Goal: Task Accomplishment & Management: Use online tool/utility

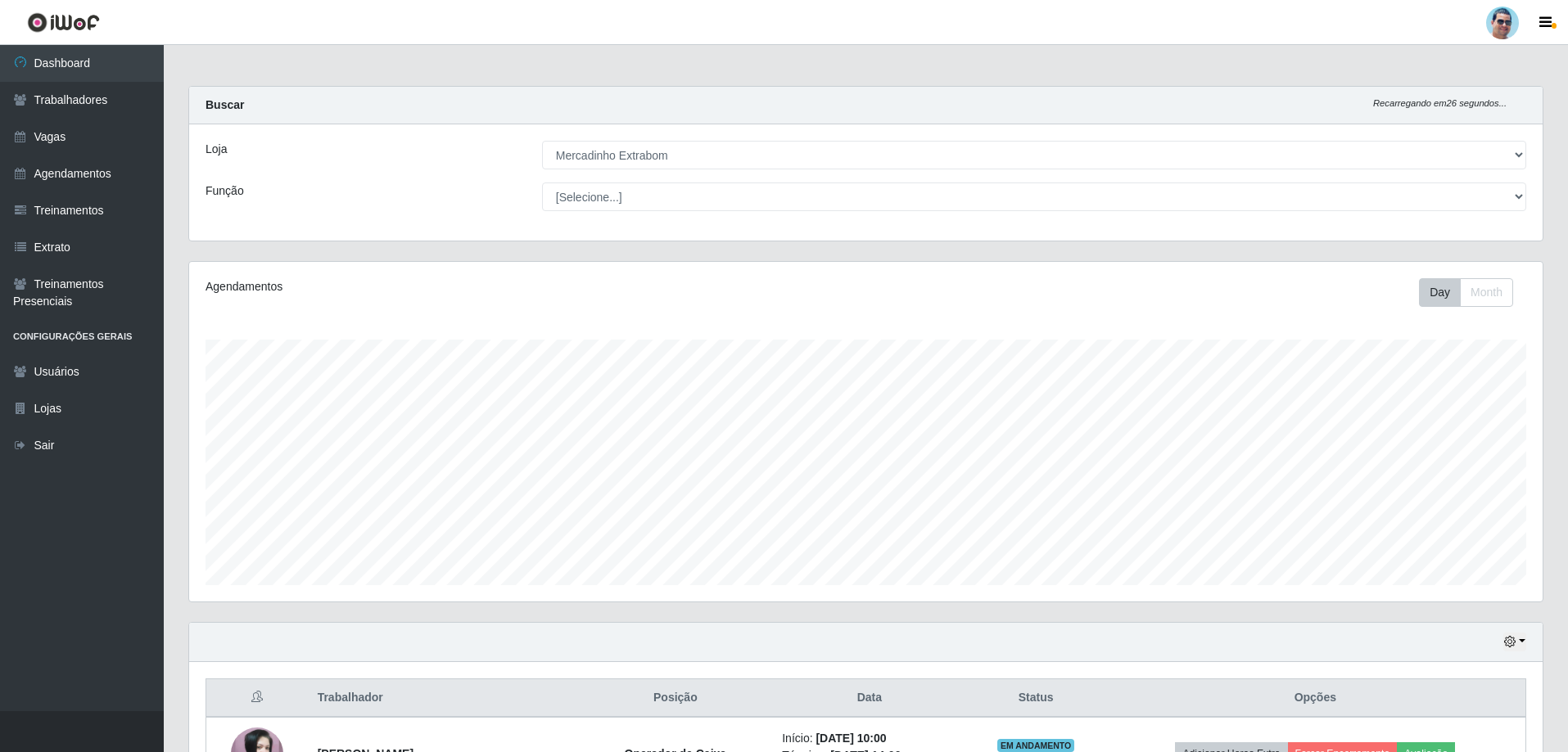
select select "175"
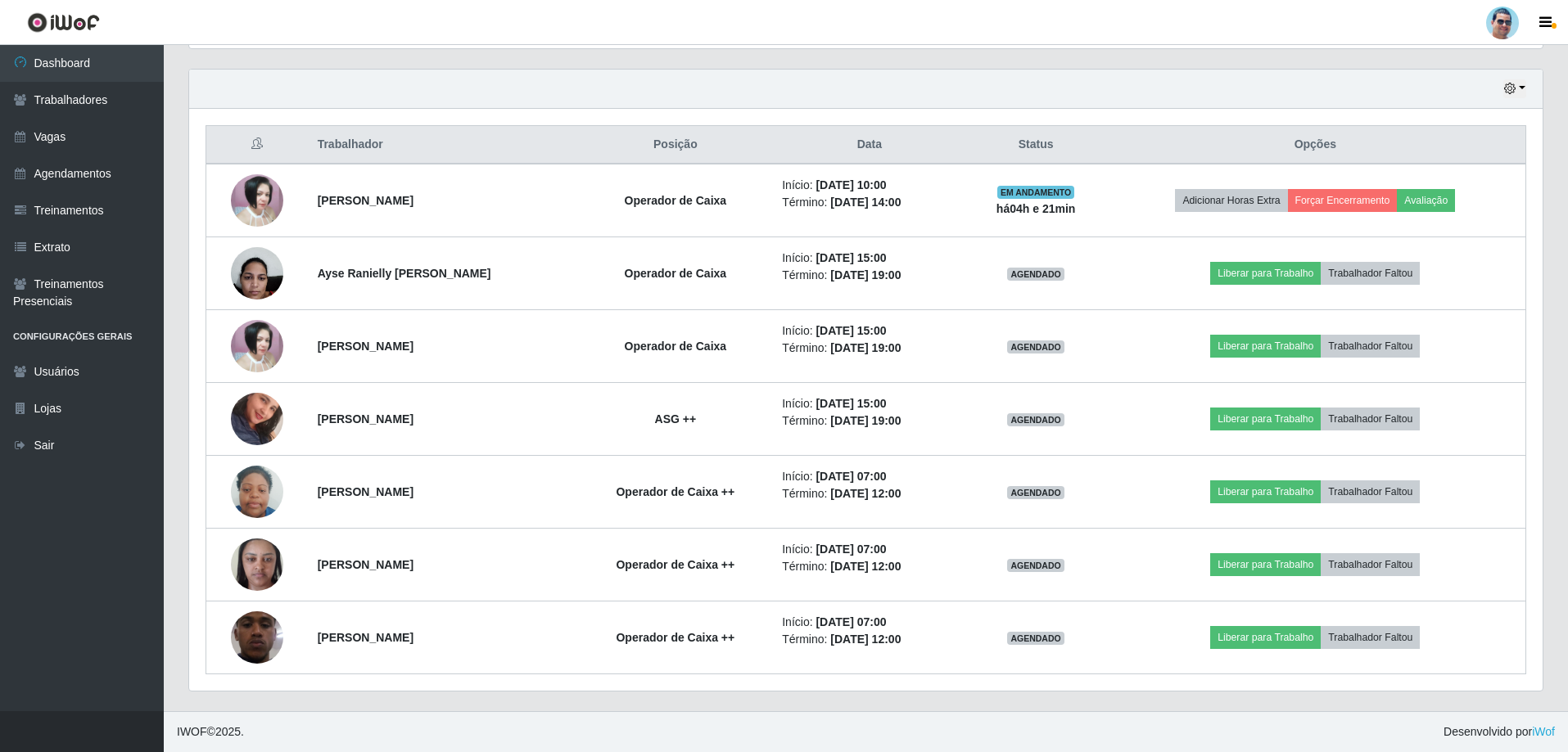
scroll to position [339, 1353]
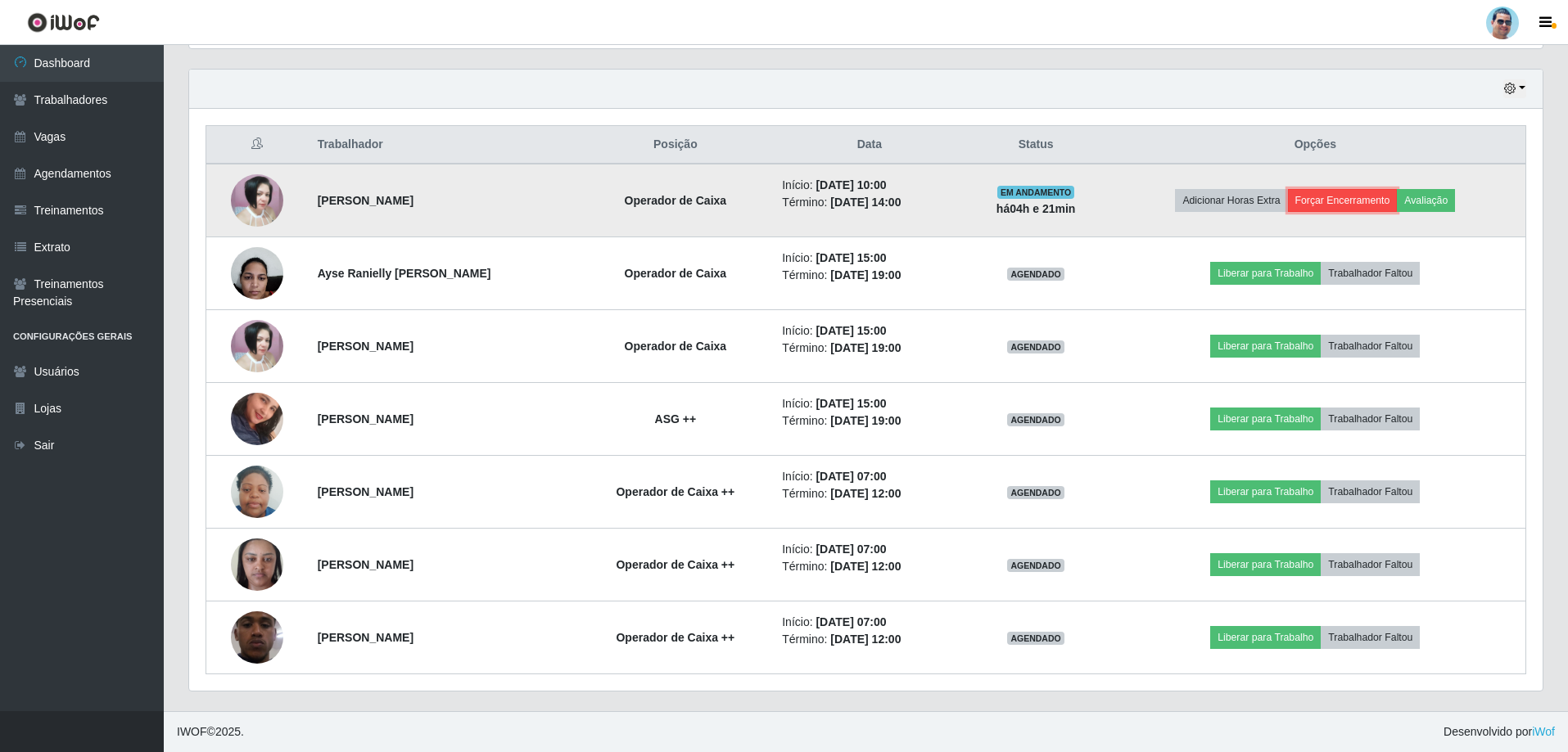
click at [1358, 203] on button "Forçar Encerramento" at bounding box center [1343, 200] width 110 height 23
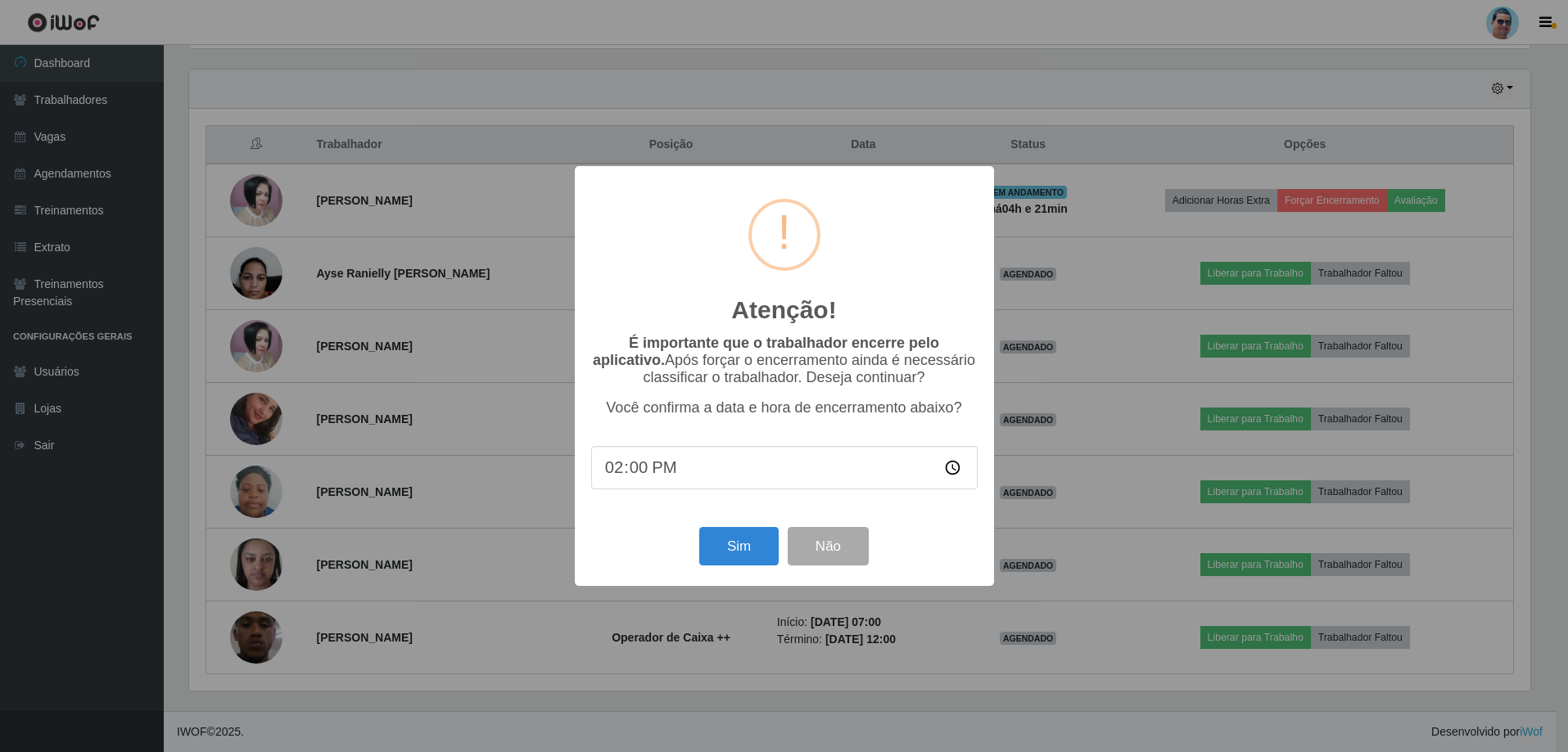
scroll to position [339, 1345]
type input "14:08"
click at [759, 537] on button "Sim" at bounding box center [740, 546] width 79 height 39
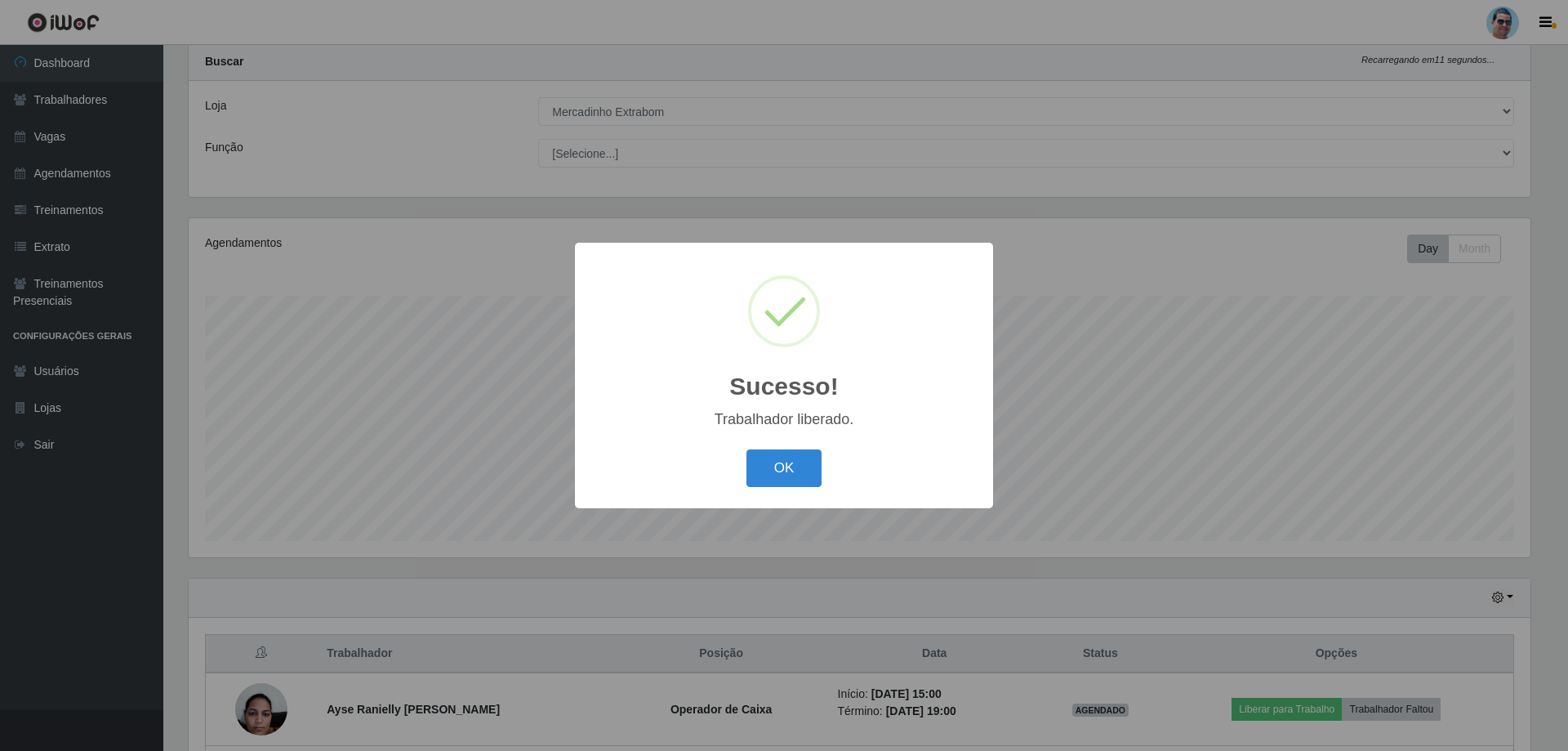
click at [745, 454] on div "OK Cancel" at bounding box center [783, 468] width 385 height 46
click at [772, 459] on button "OK" at bounding box center [784, 469] width 76 height 39
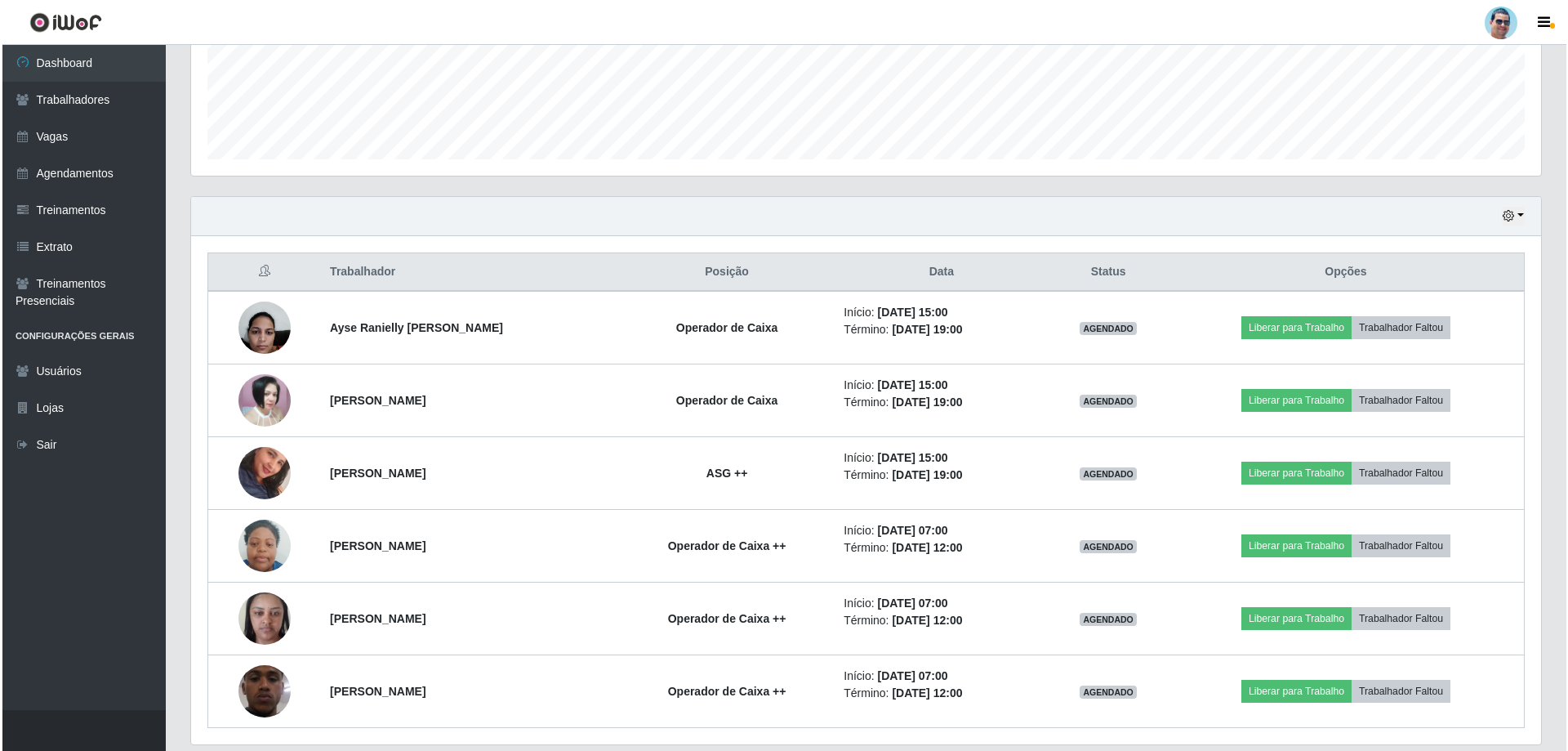
scroll to position [452, 0]
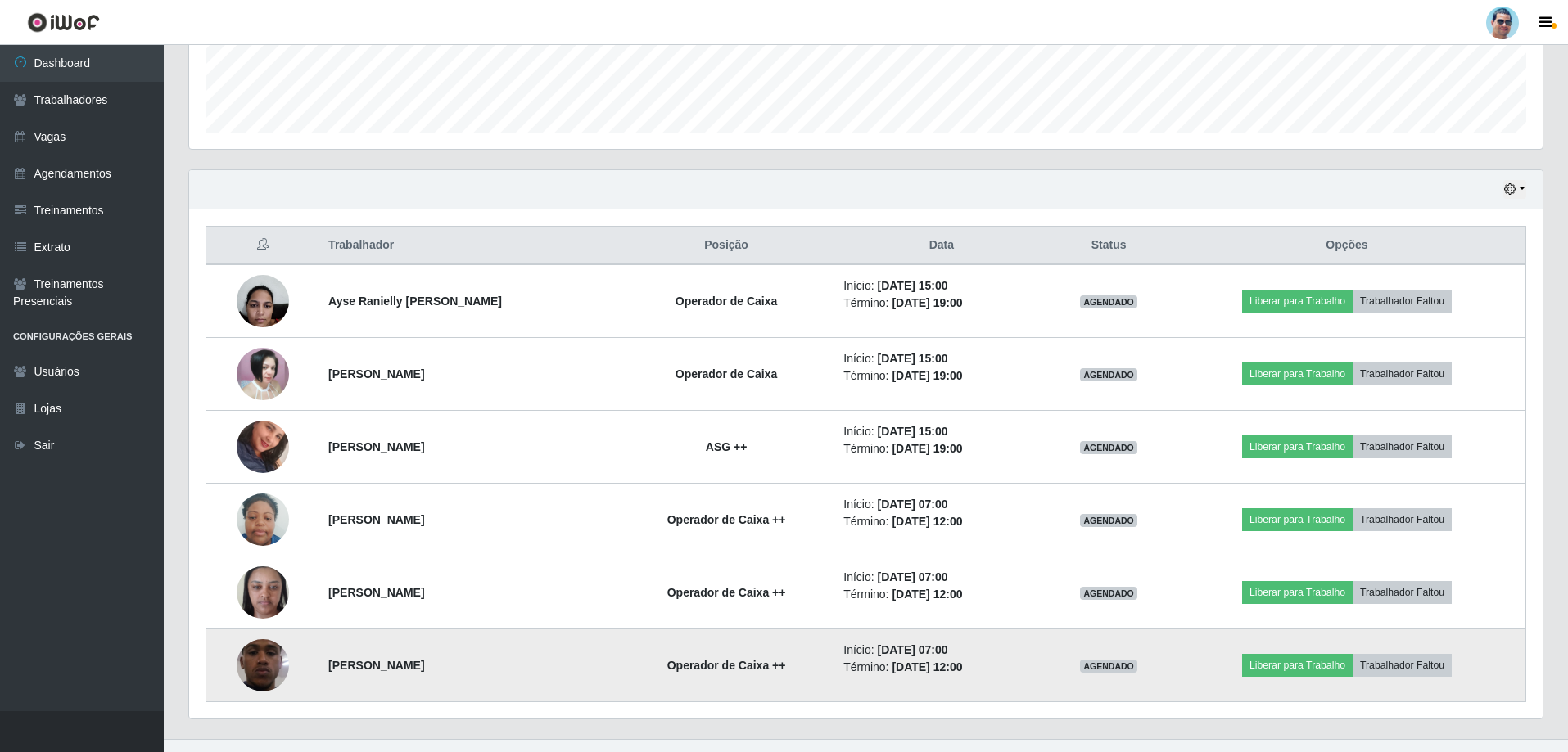
click at [248, 675] on img at bounding box center [262, 665] width 52 height 116
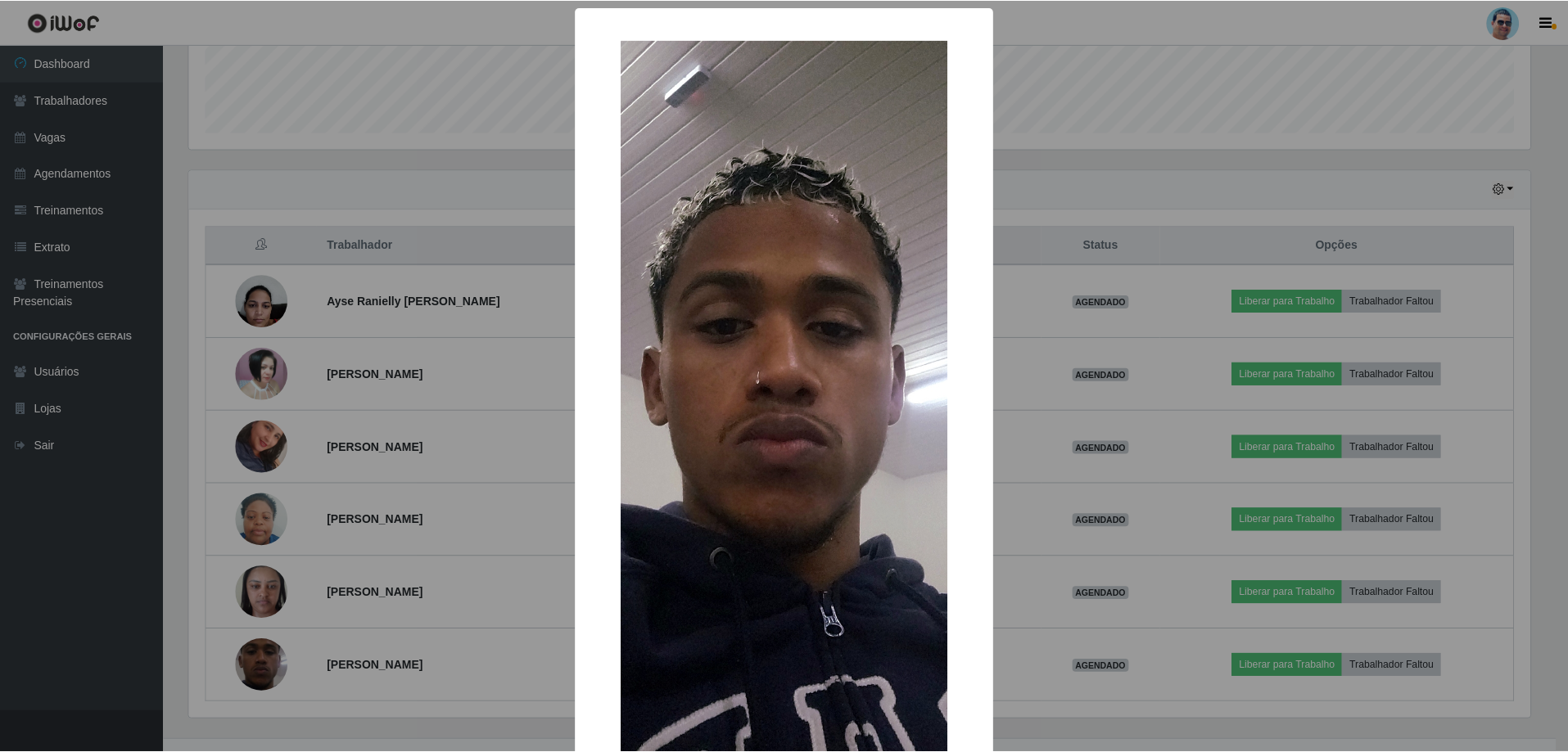
scroll to position [119, 0]
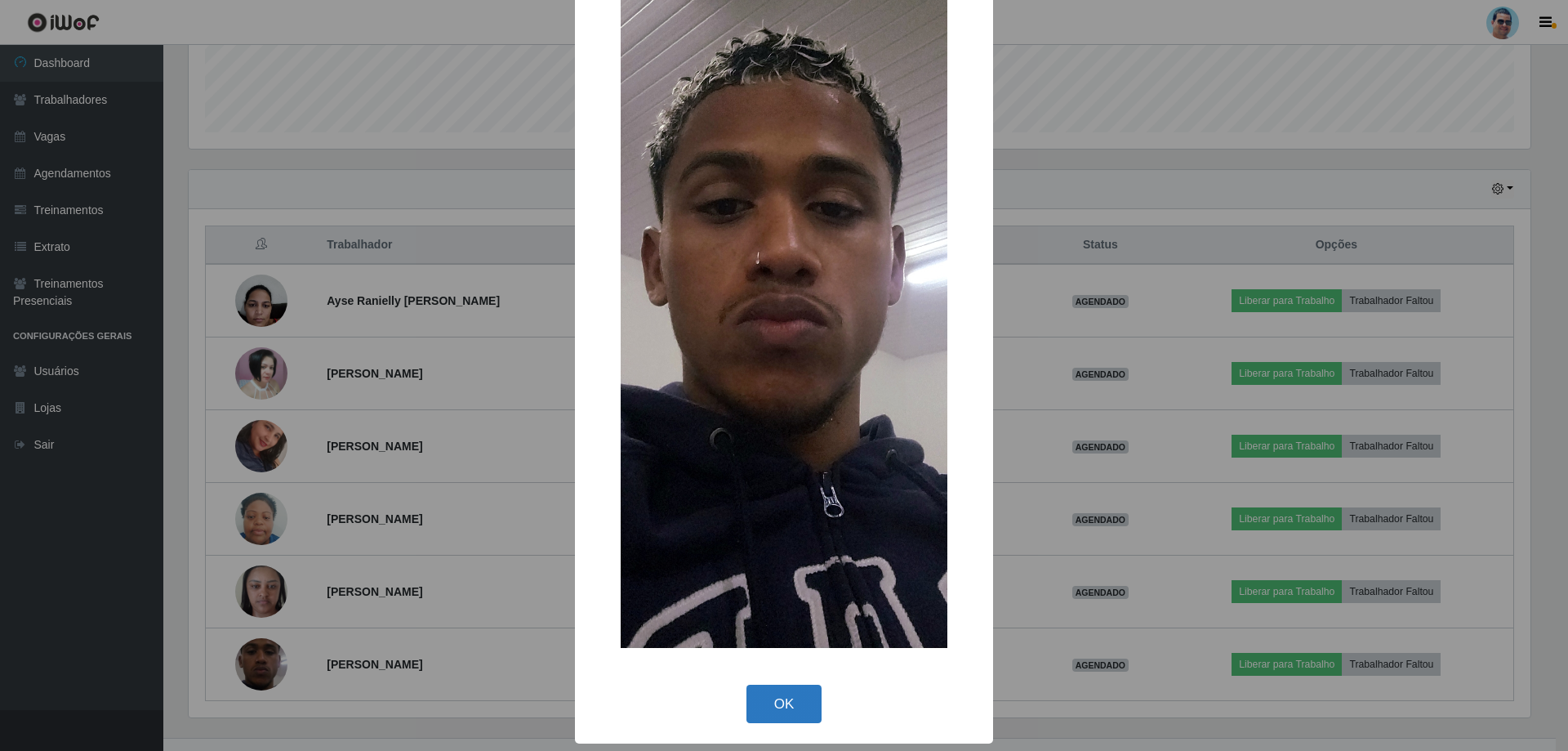
click at [786, 693] on button "OK" at bounding box center [784, 704] width 76 height 39
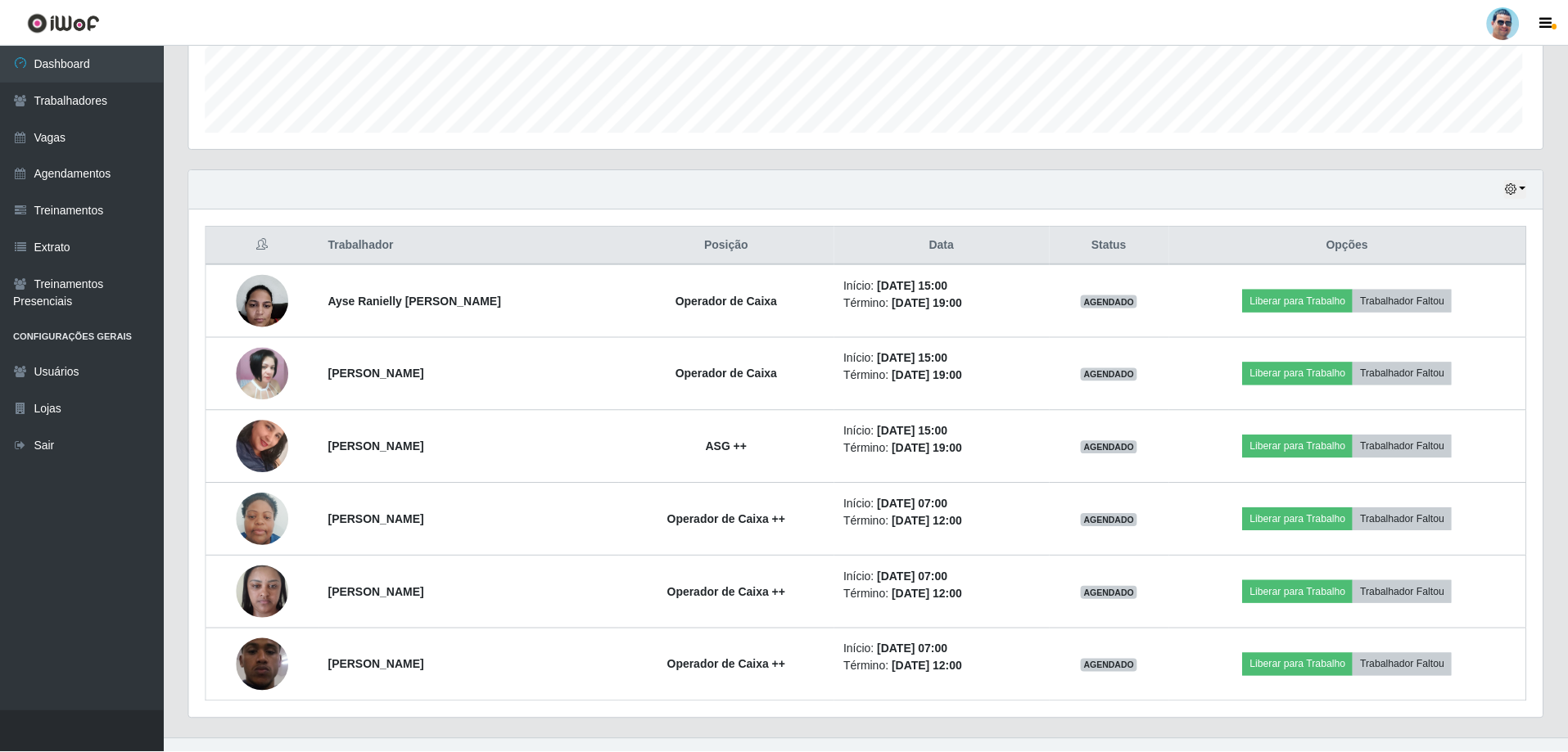
scroll to position [339, 1353]
click at [1515, 193] on icon "button" at bounding box center [1509, 188] width 11 height 11
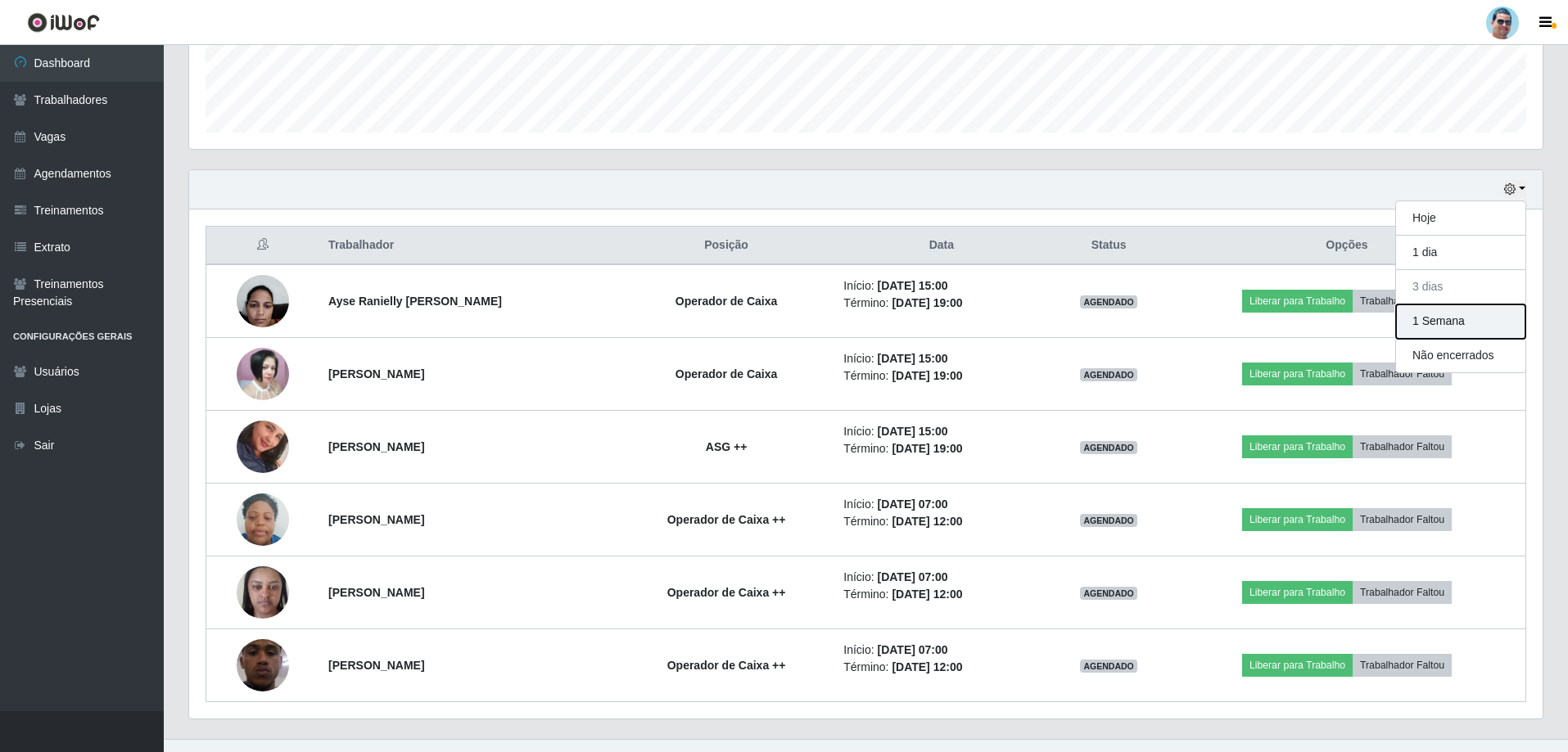
click at [1435, 325] on button "1 Semana" at bounding box center [1461, 321] width 129 height 34
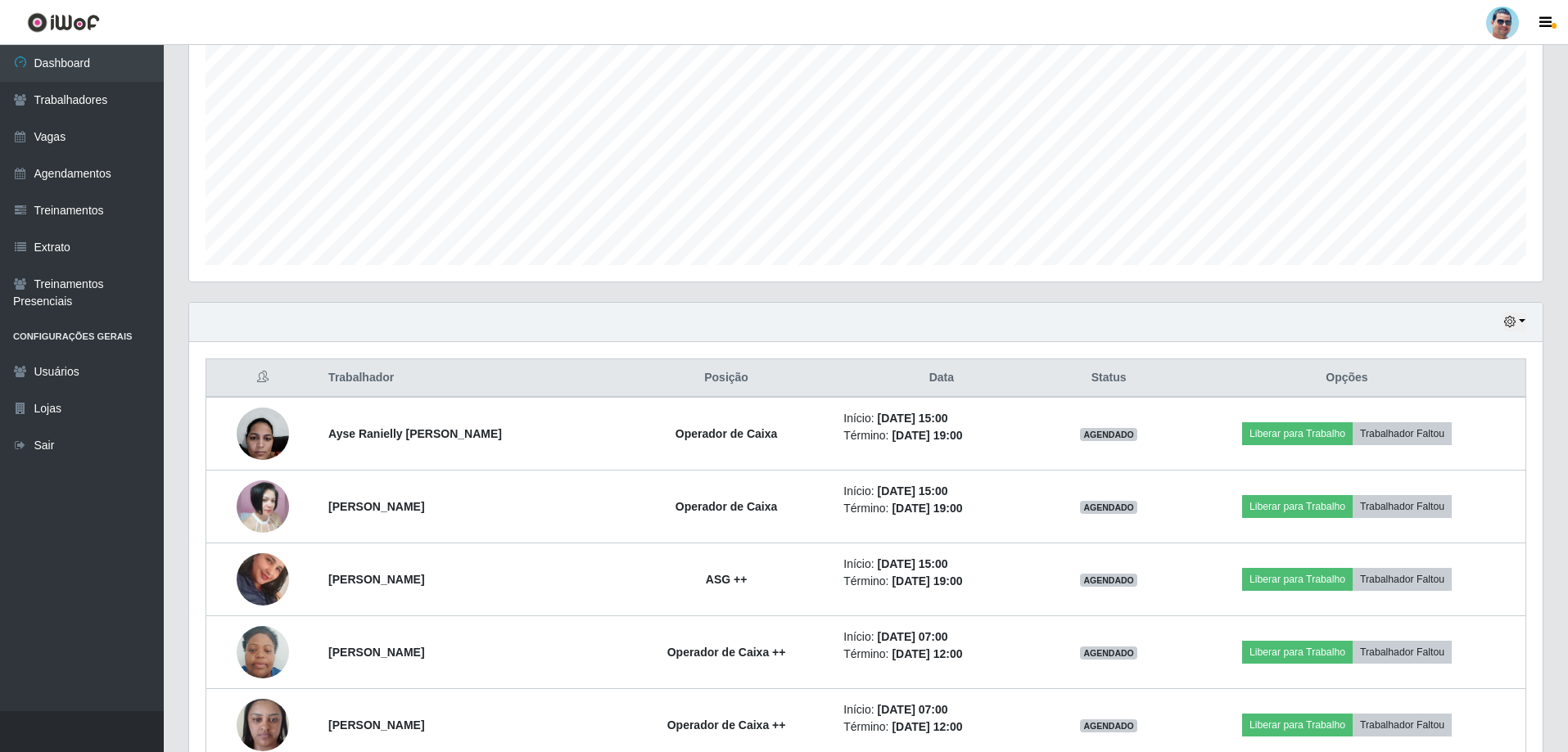
scroll to position [317, 0]
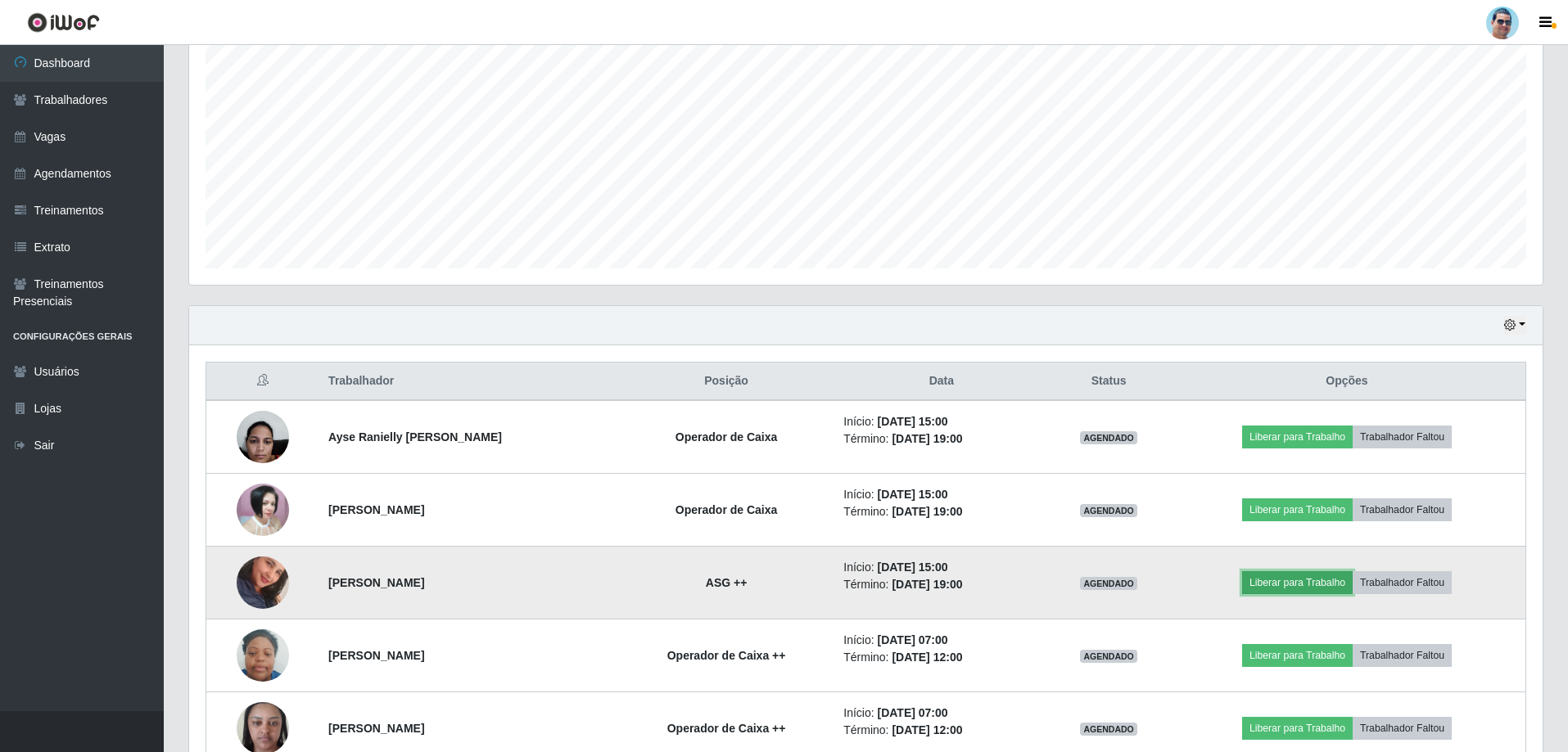
click at [1253, 585] on button "Liberar para Trabalho" at bounding box center [1297, 583] width 111 height 23
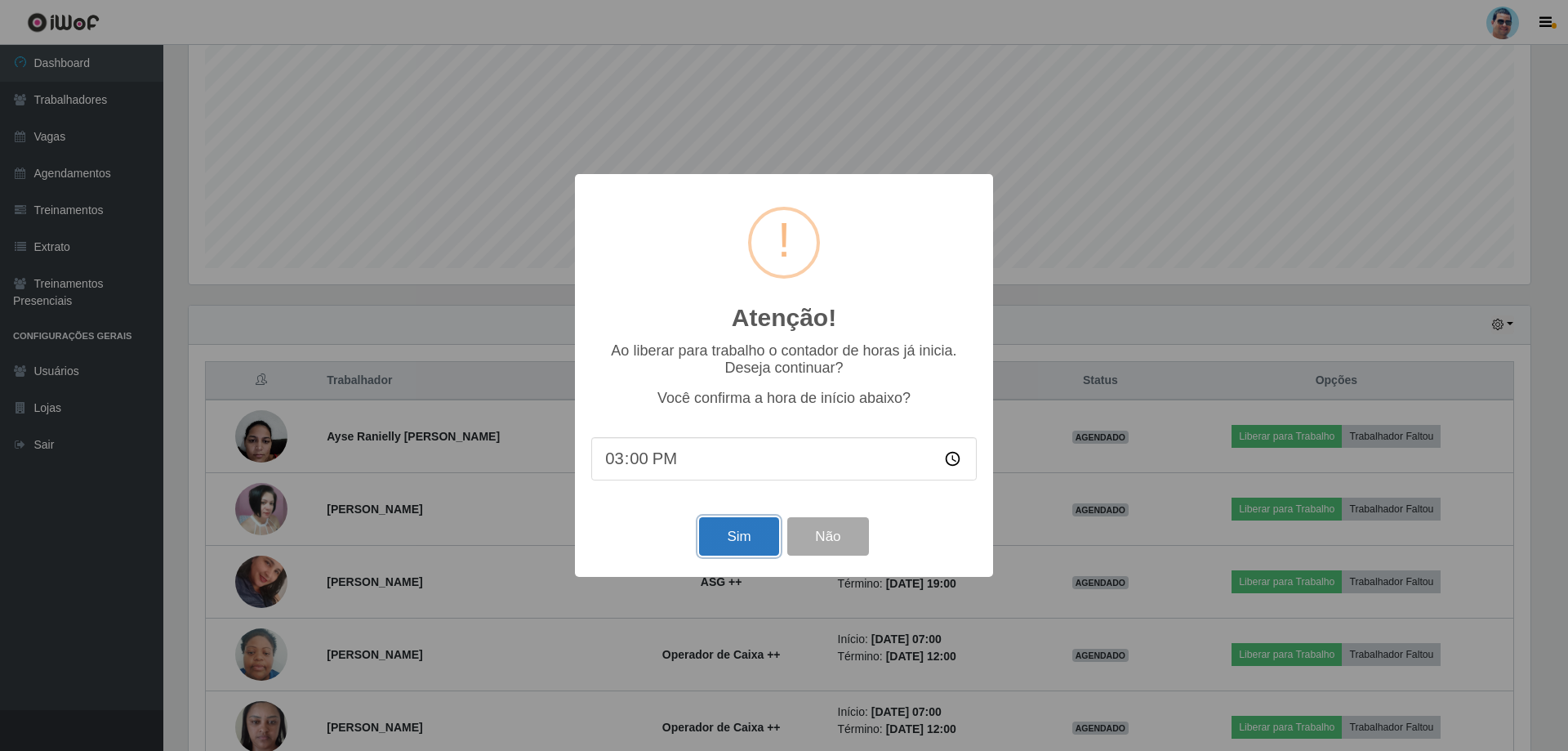
click at [704, 535] on button "Sim" at bounding box center [739, 536] width 79 height 39
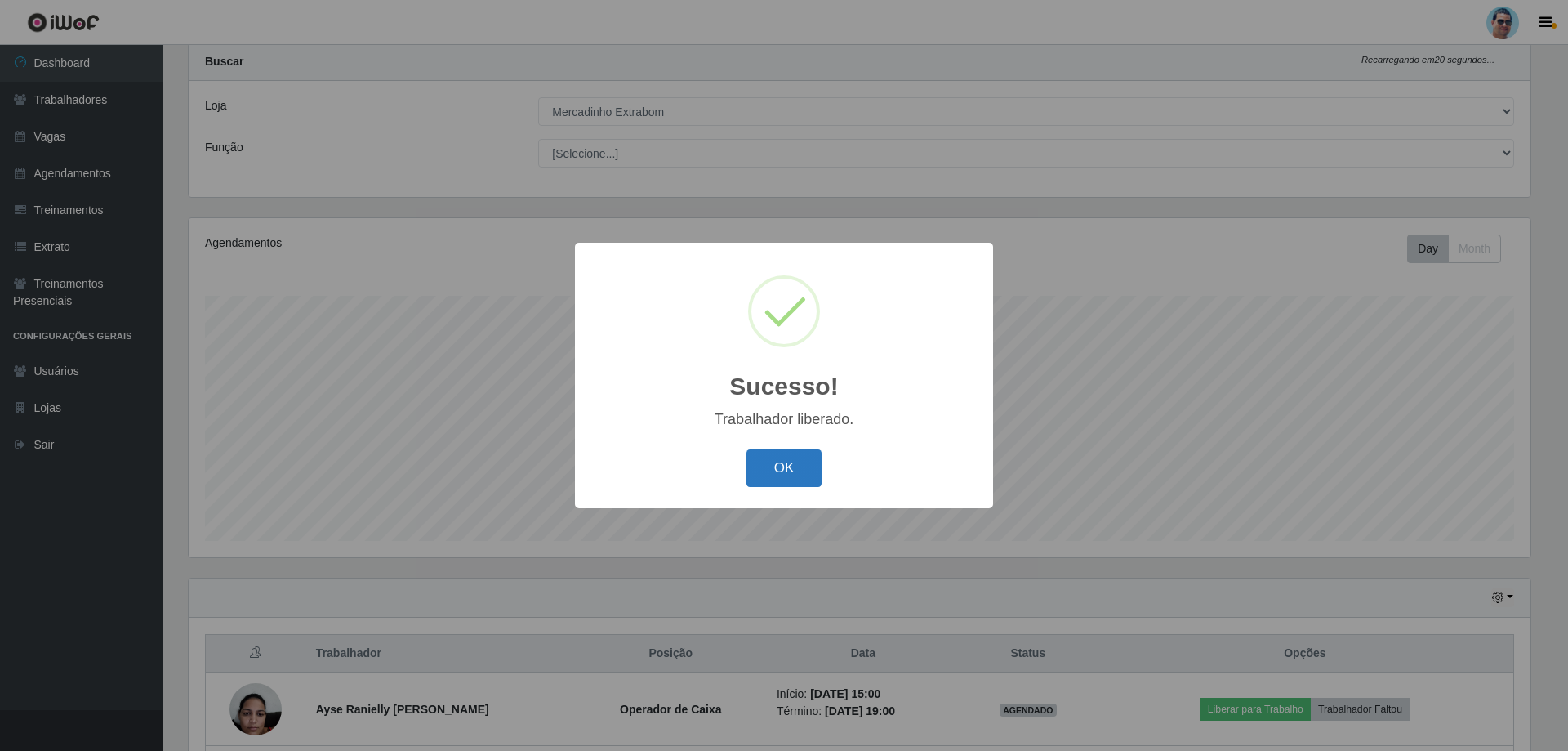
click at [798, 469] on button "OK" at bounding box center [784, 469] width 76 height 39
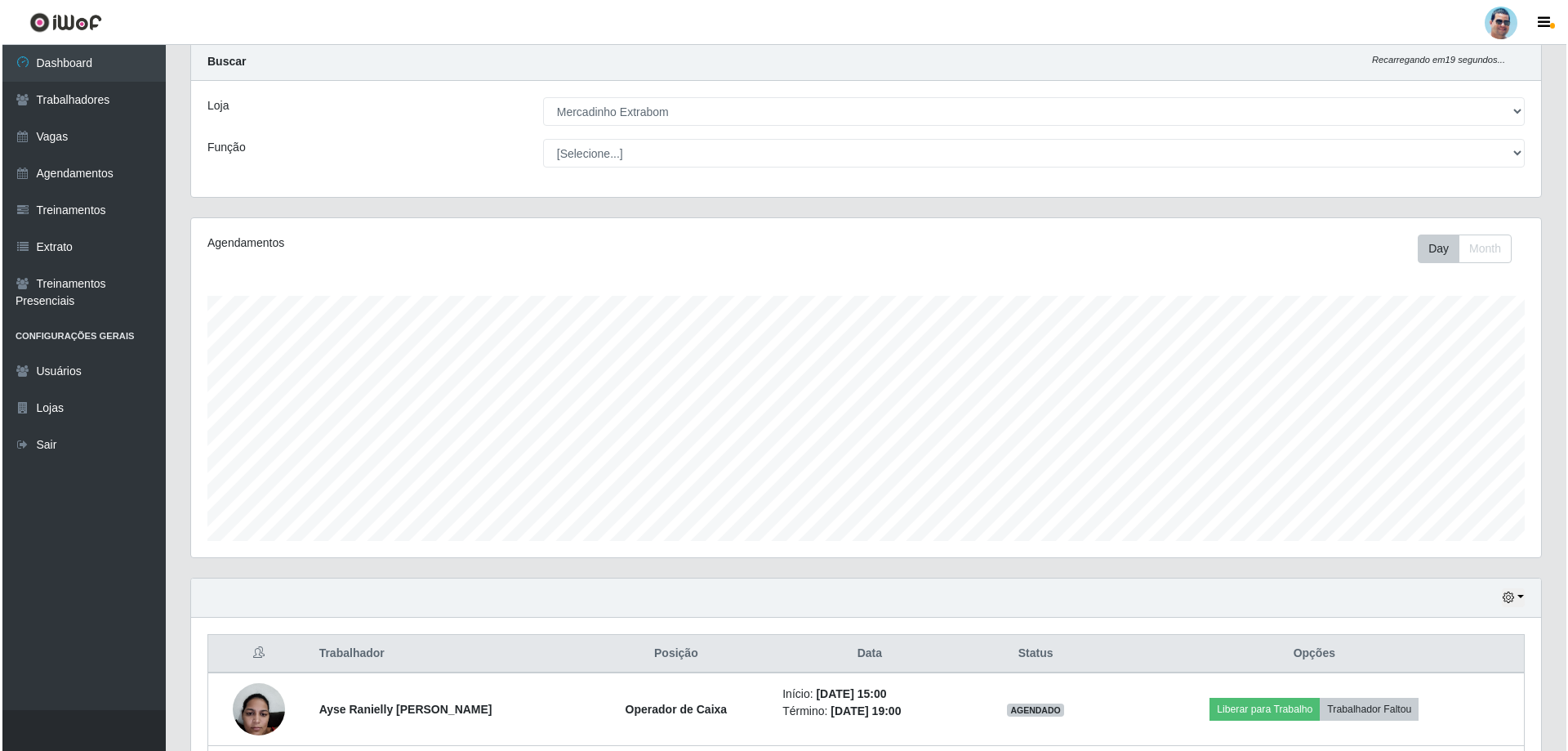
scroll to position [207, 0]
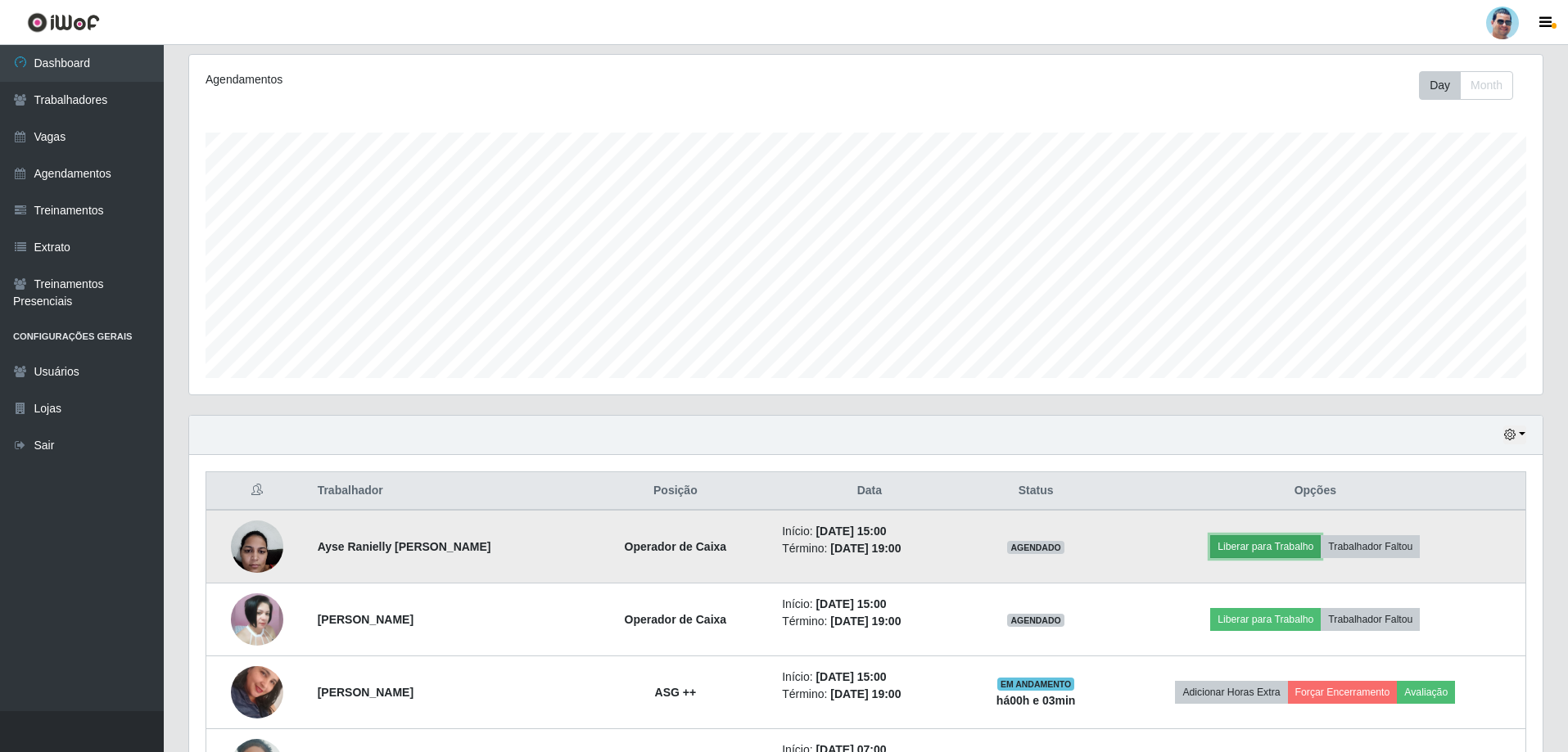
click at [1307, 545] on button "Liberar para Trabalho" at bounding box center [1265, 547] width 111 height 23
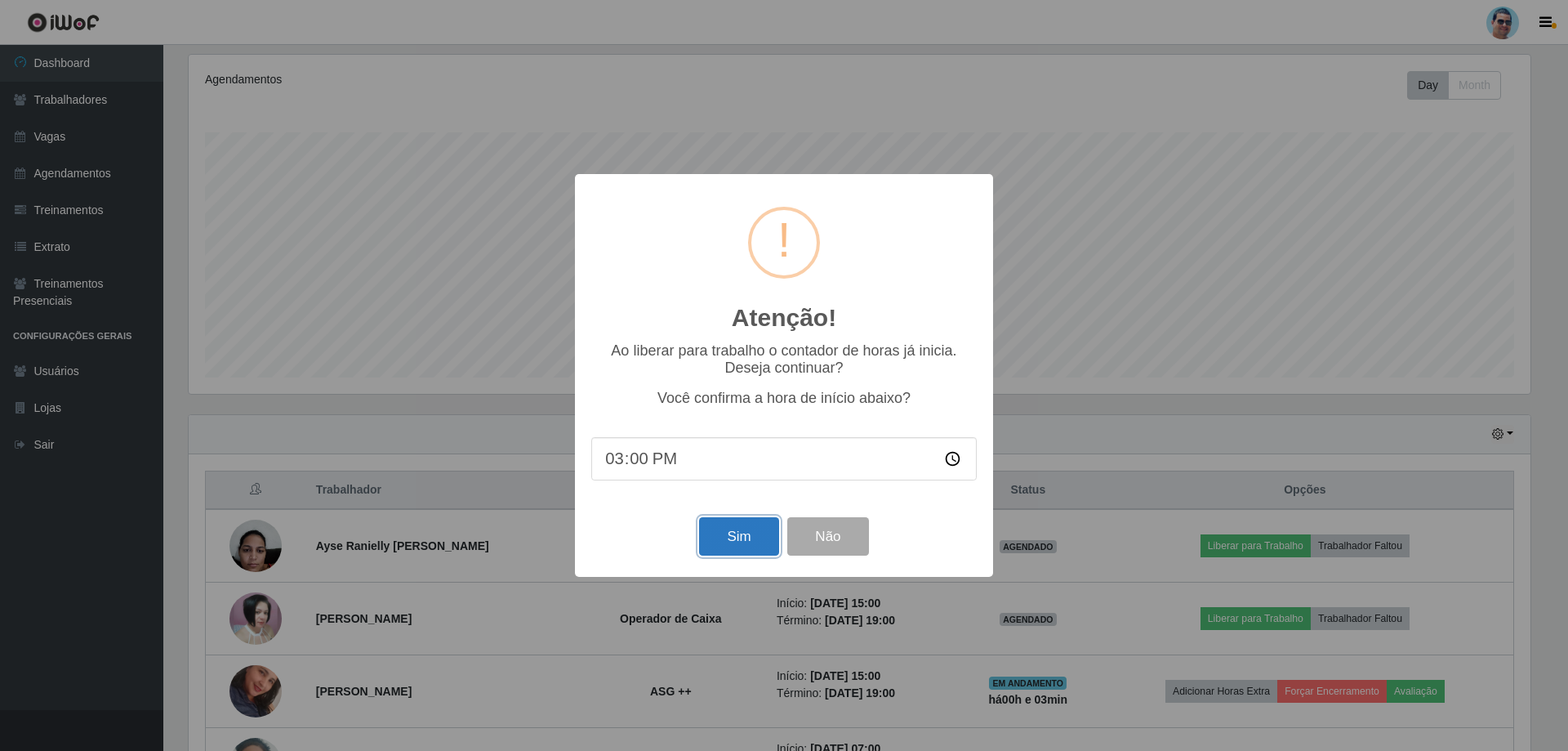
click at [764, 536] on button "Sim" at bounding box center [739, 536] width 79 height 39
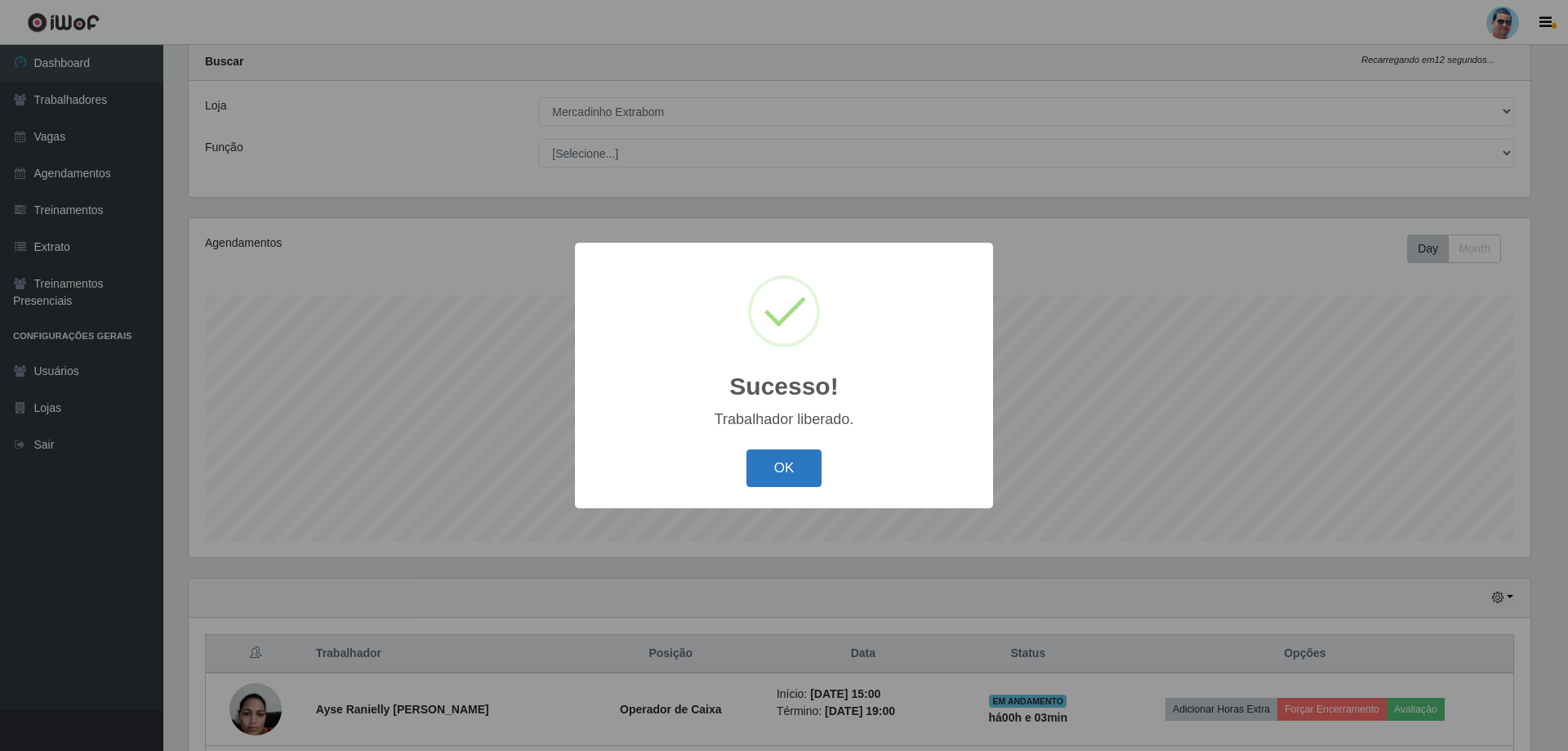
click at [771, 479] on button "OK" at bounding box center [784, 469] width 76 height 39
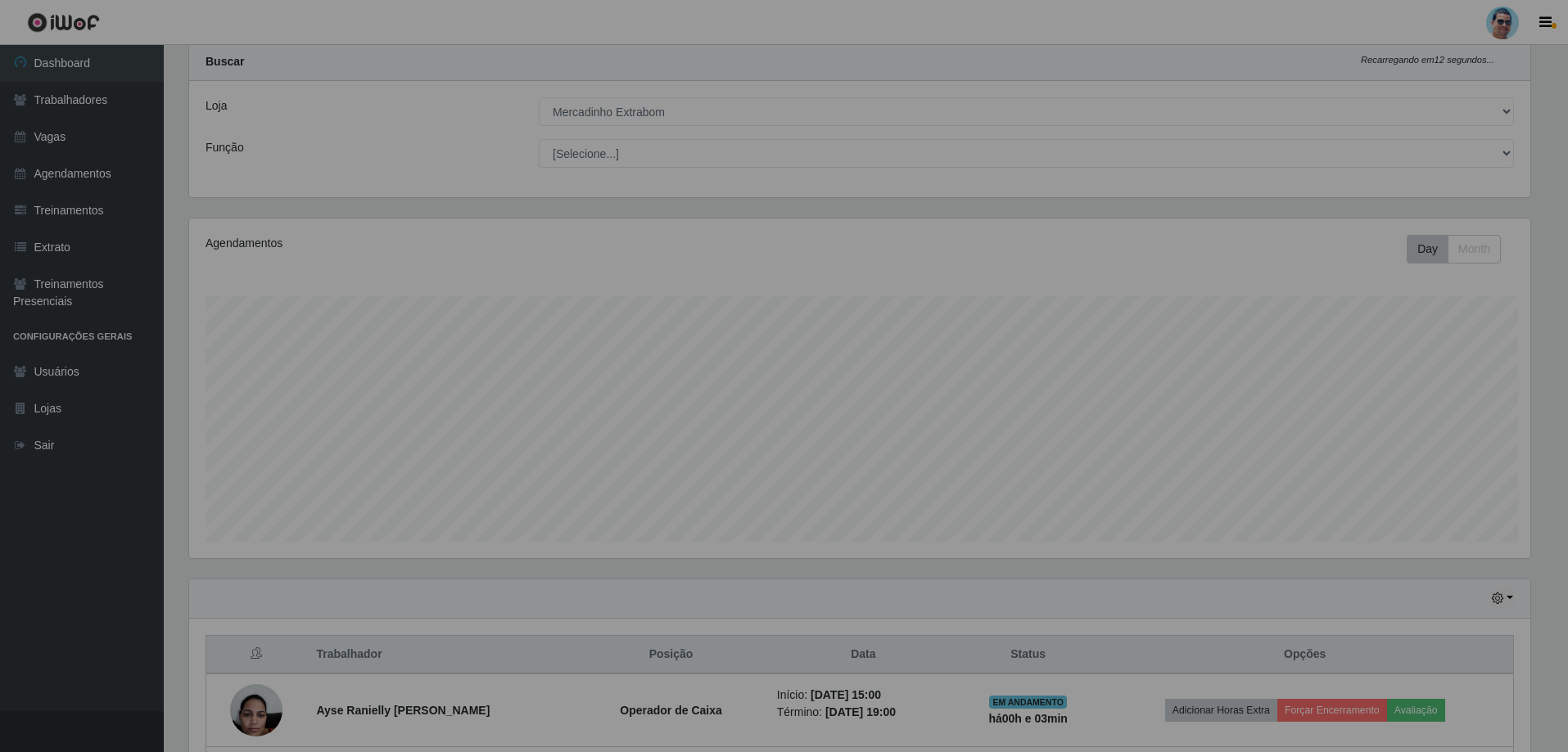
scroll to position [339, 1353]
